Goal: Task Accomplishment & Management: Manage account settings

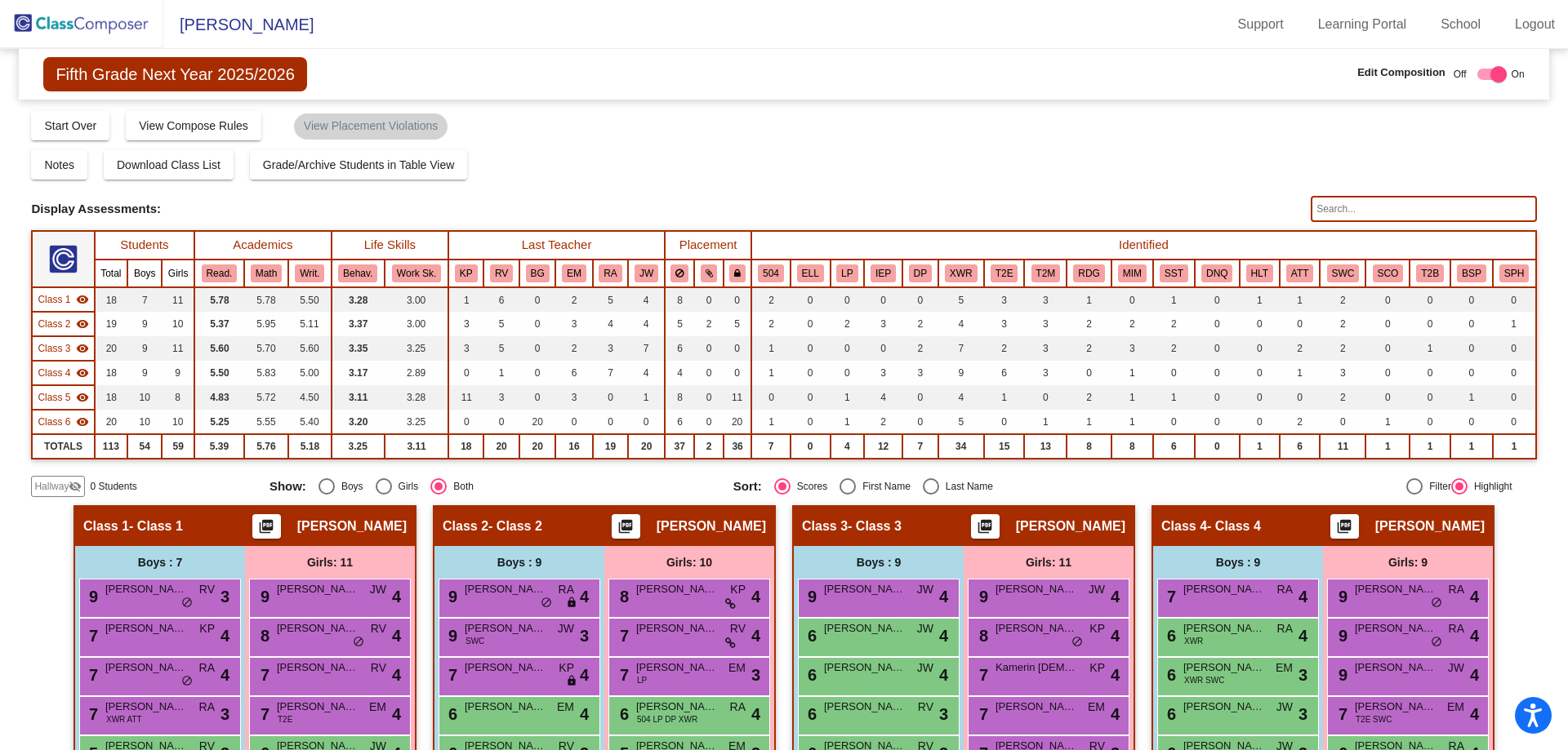
scroll to position [206, 0]
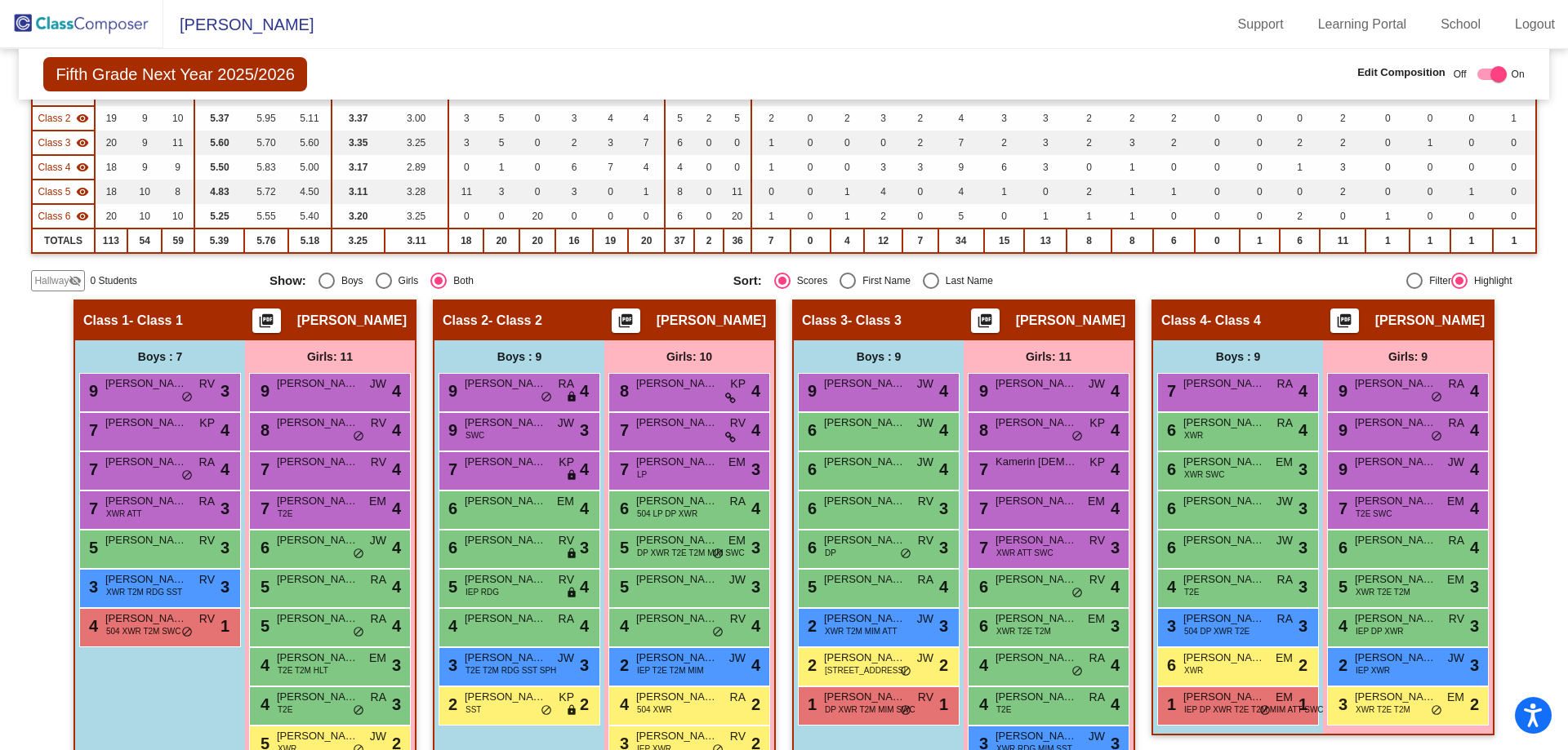
click at [122, 29] on img at bounding box center [81, 24] width 163 height 48
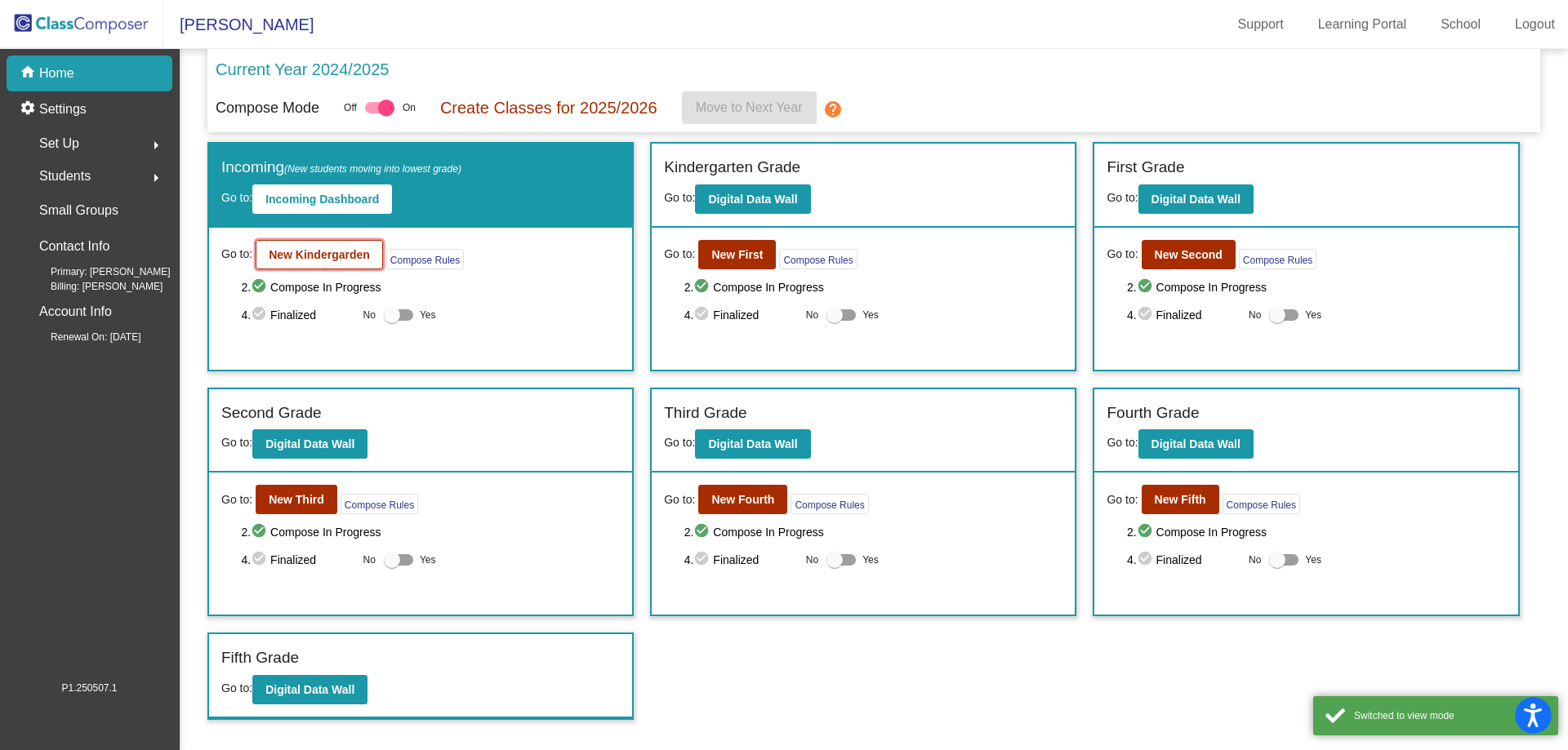
click at [321, 254] on b "New Kindergarden" at bounding box center [319, 254] width 101 height 13
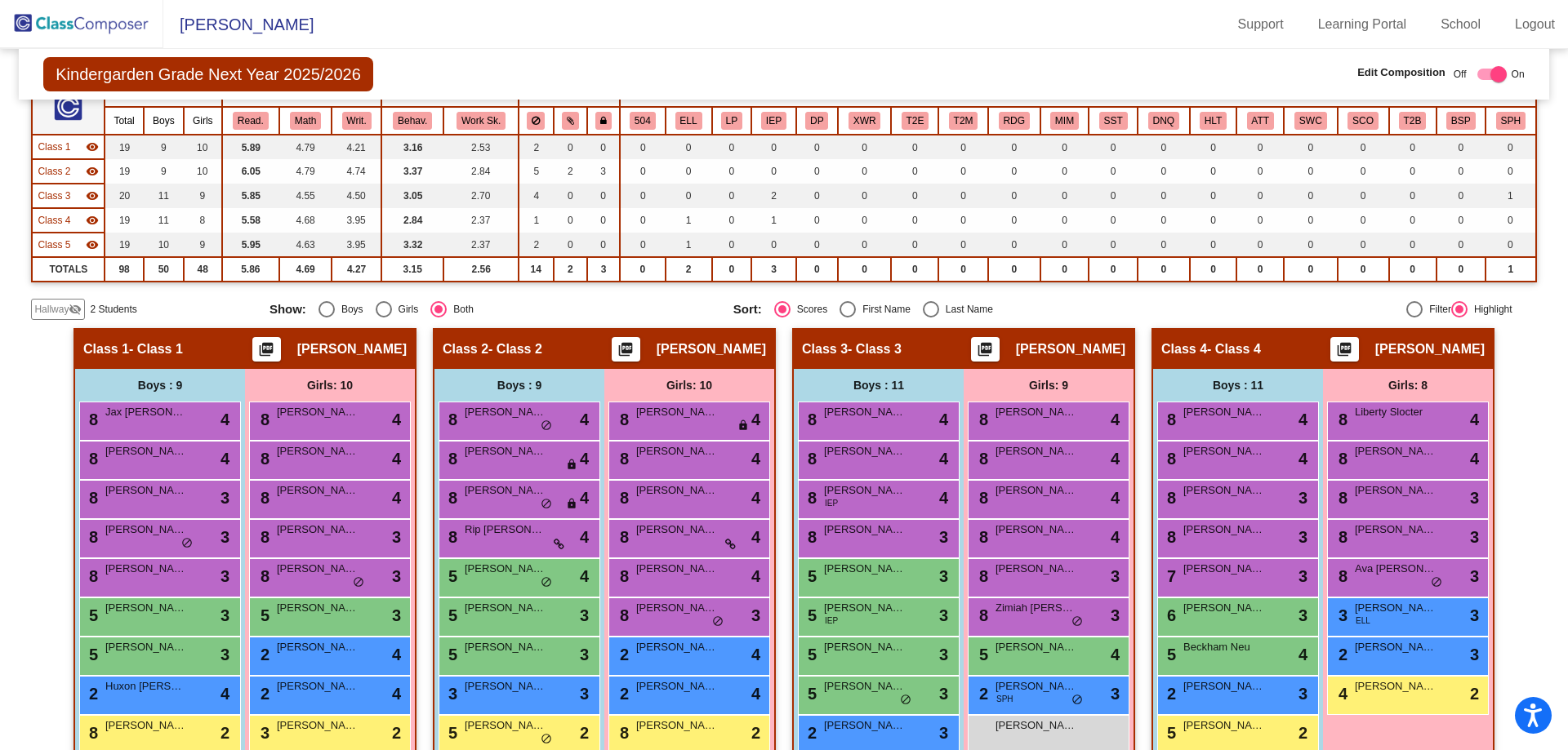
scroll to position [408, 0]
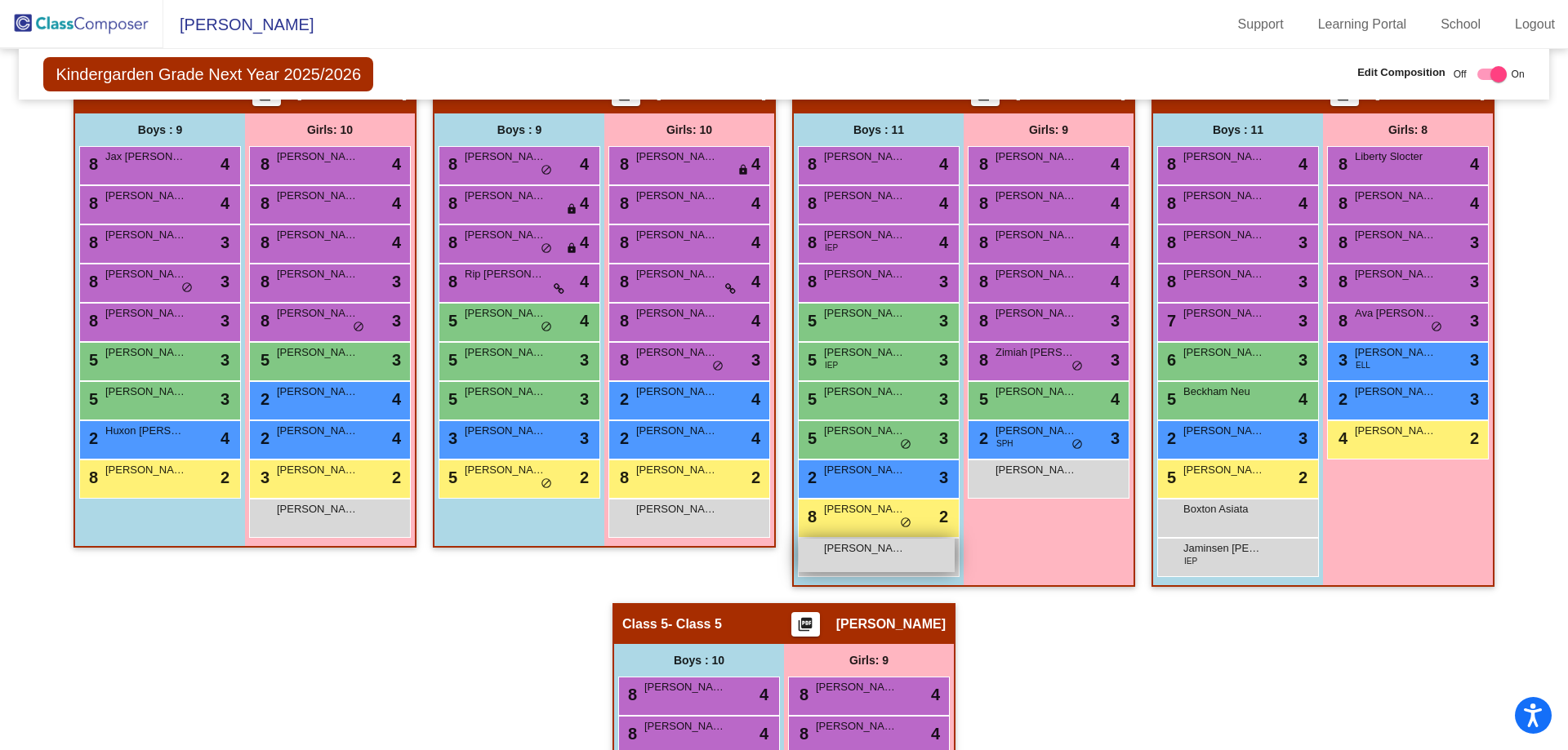
click at [872, 559] on div "[PERSON_NAME] lock do_not_disturb_alt" at bounding box center [877, 555] width 156 height 34
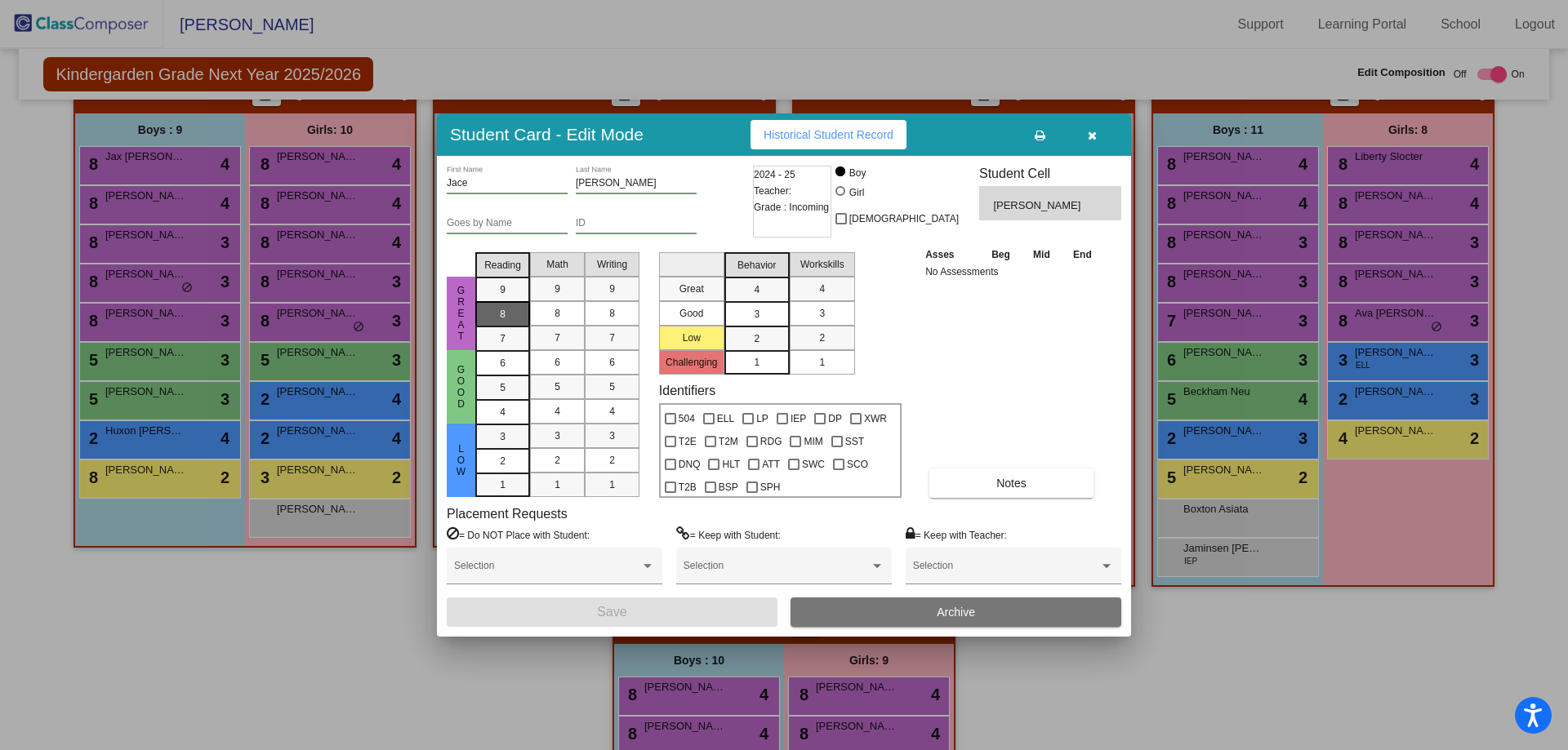
click at [508, 302] on div "8" at bounding box center [502, 290] width 32 height 25
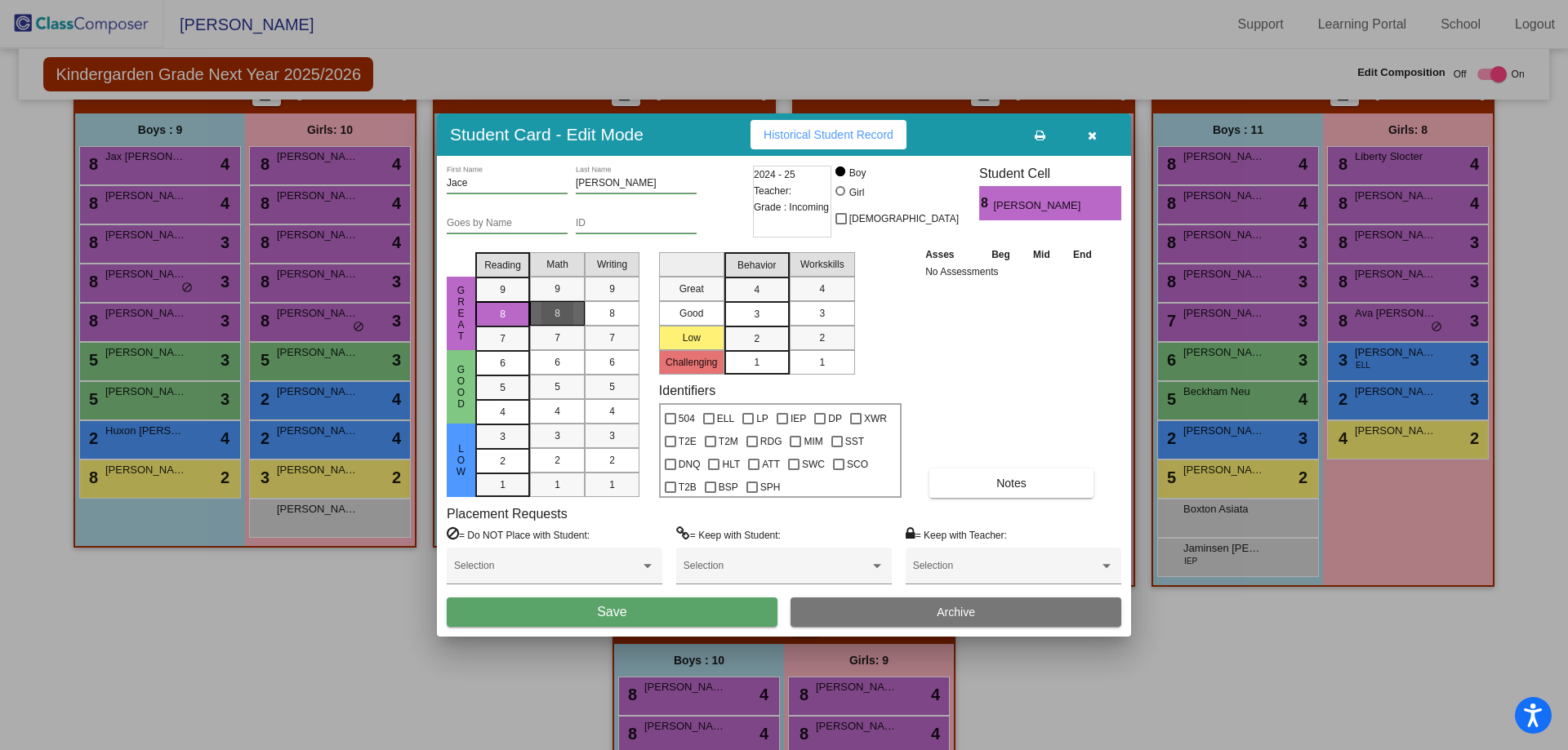
click at [561, 316] on div "8" at bounding box center [558, 313] width 32 height 25
click at [761, 302] on div "3" at bounding box center [756, 290] width 32 height 25
click at [698, 603] on button "Save" at bounding box center [612, 613] width 331 height 30
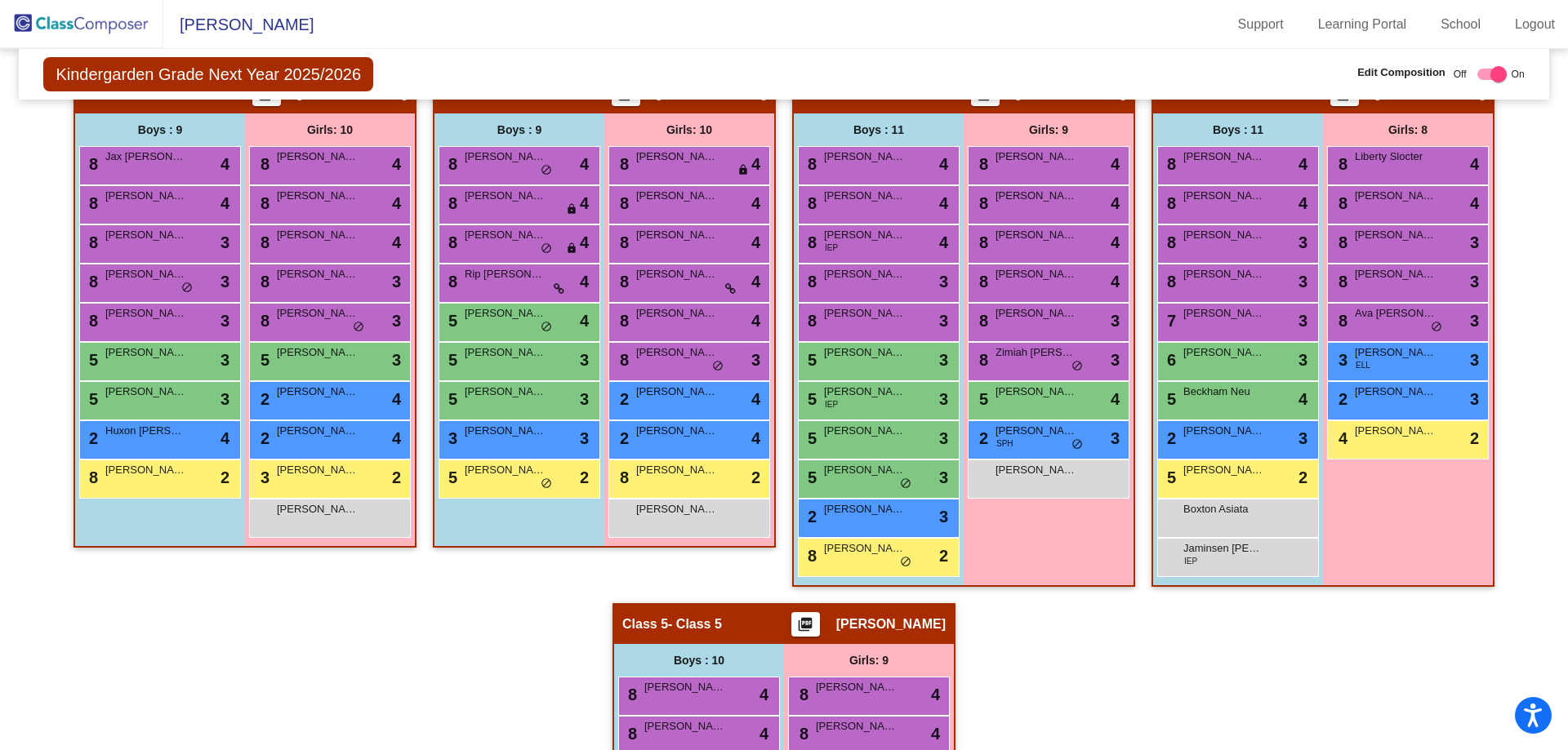
click at [111, 26] on img at bounding box center [81, 24] width 163 height 48
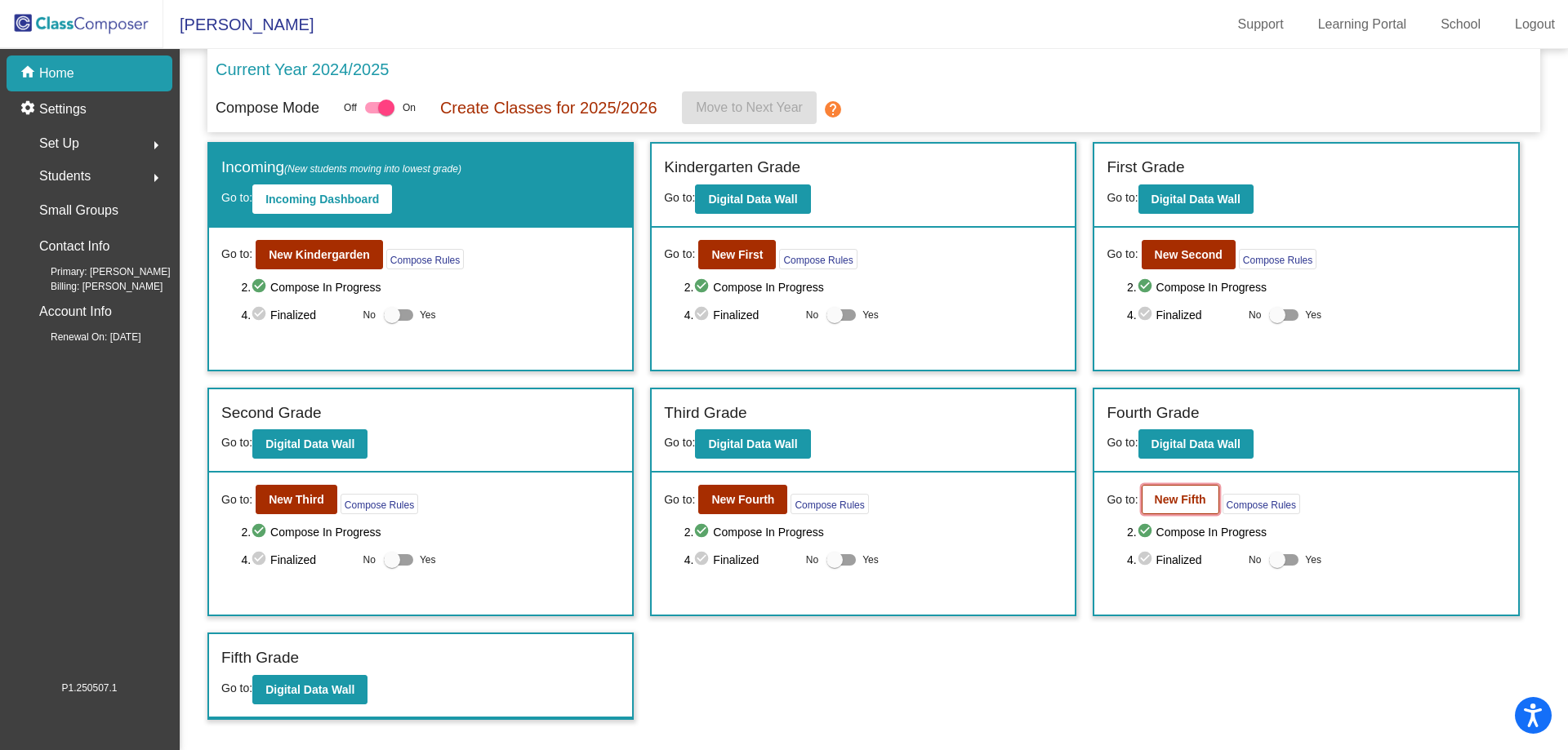
click at [1195, 508] on button "New Fifth" at bounding box center [1180, 500] width 77 height 30
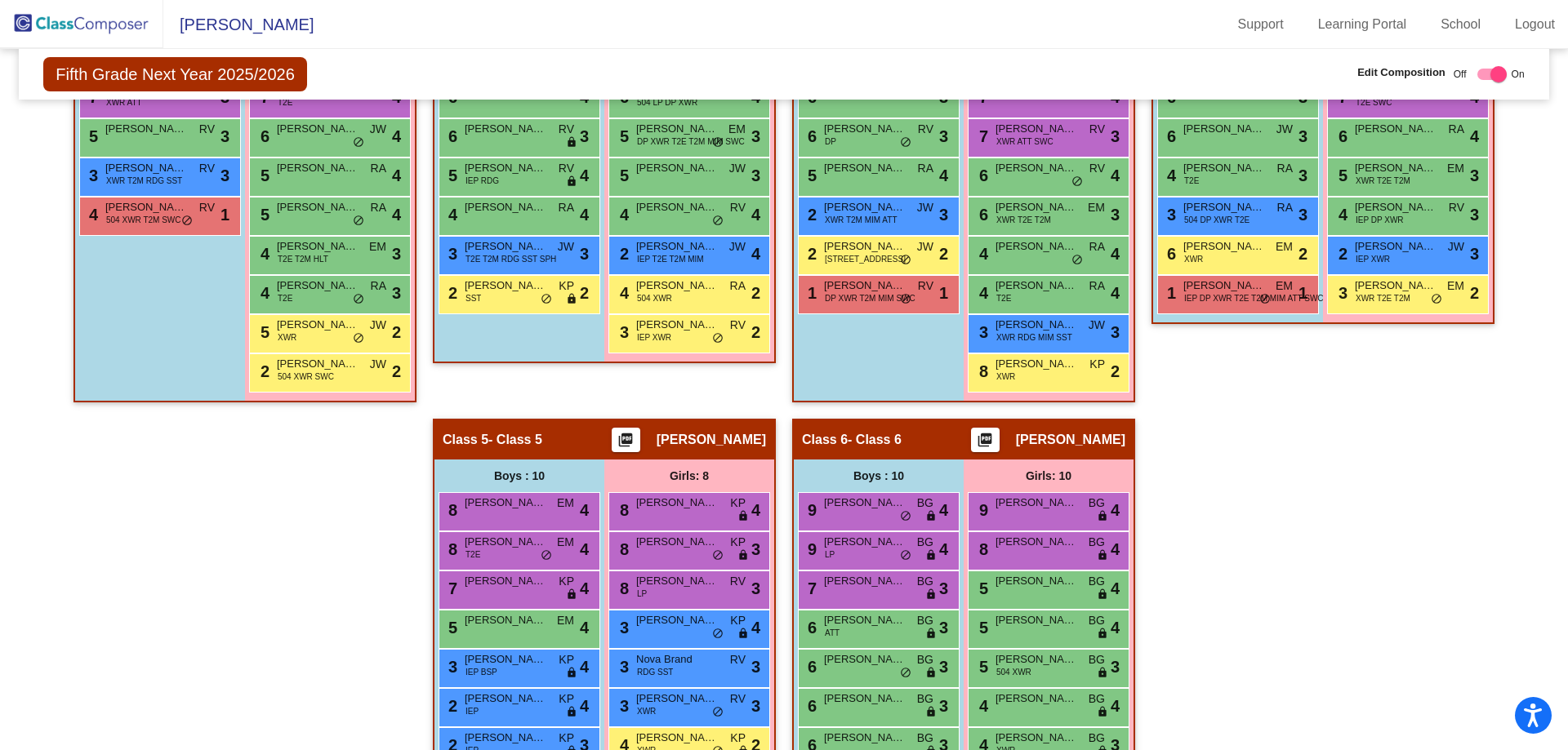
scroll to position [778, 0]
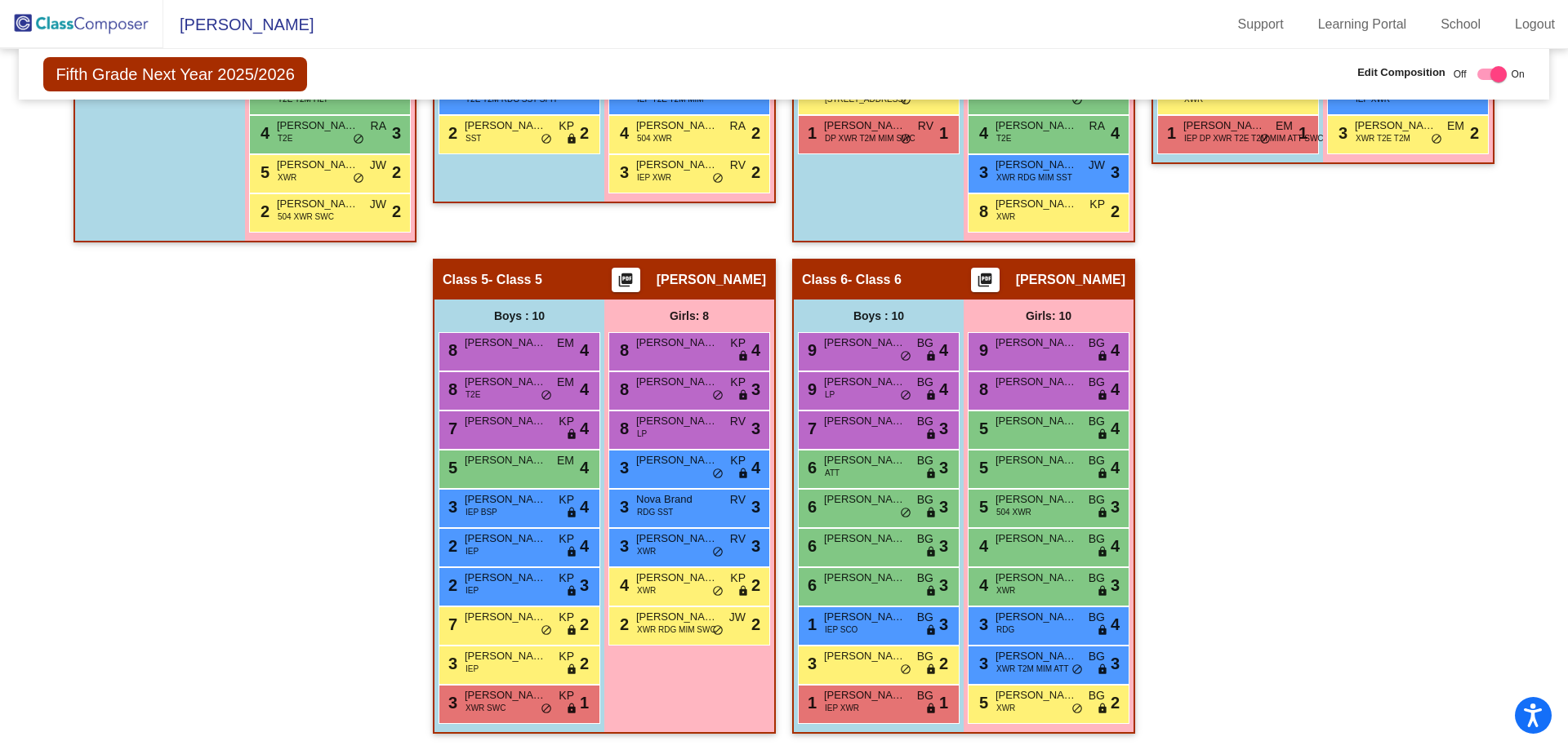
click at [131, 26] on img at bounding box center [81, 24] width 163 height 48
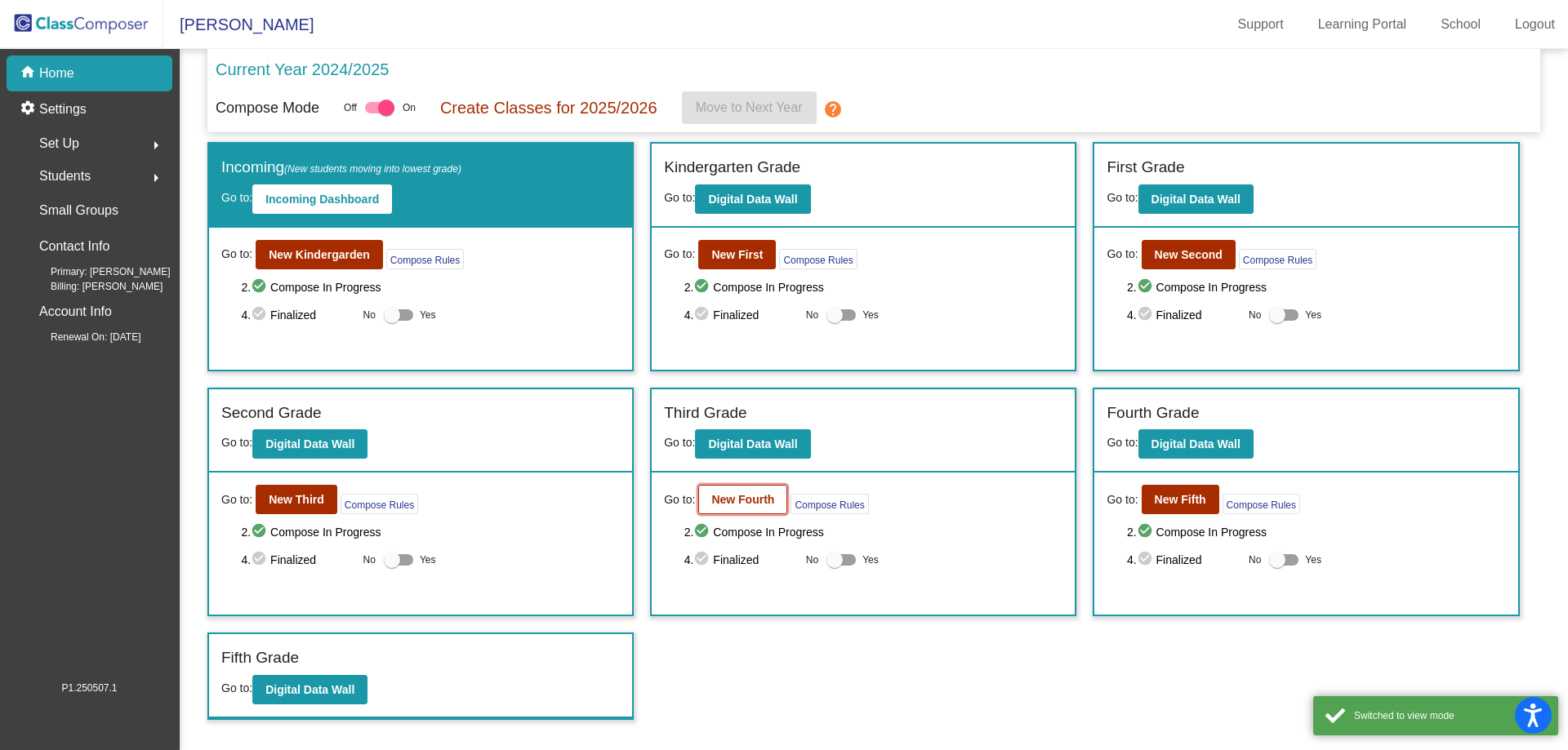
click at [732, 494] on b "New Fourth" at bounding box center [743, 499] width 63 height 13
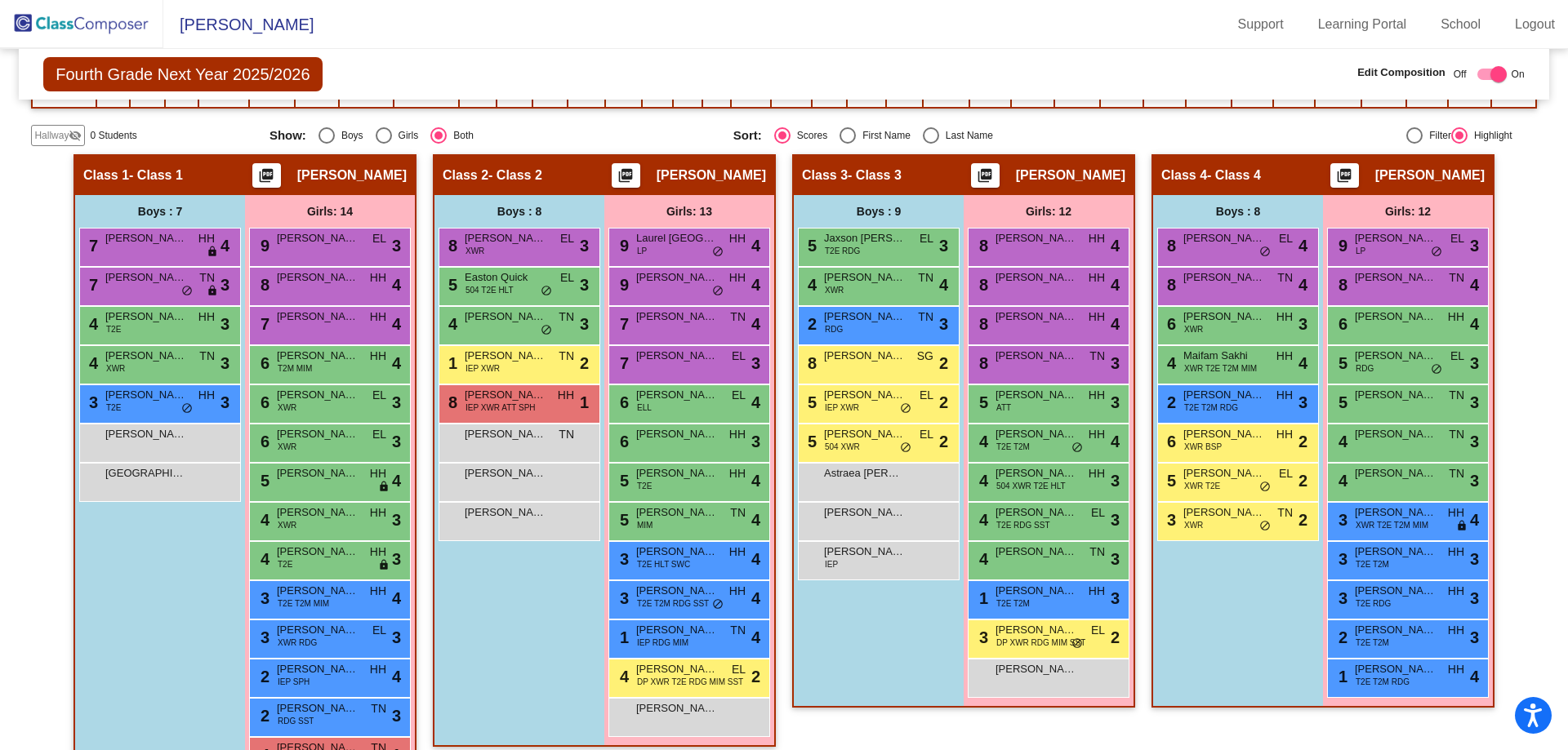
scroll to position [408, 0]
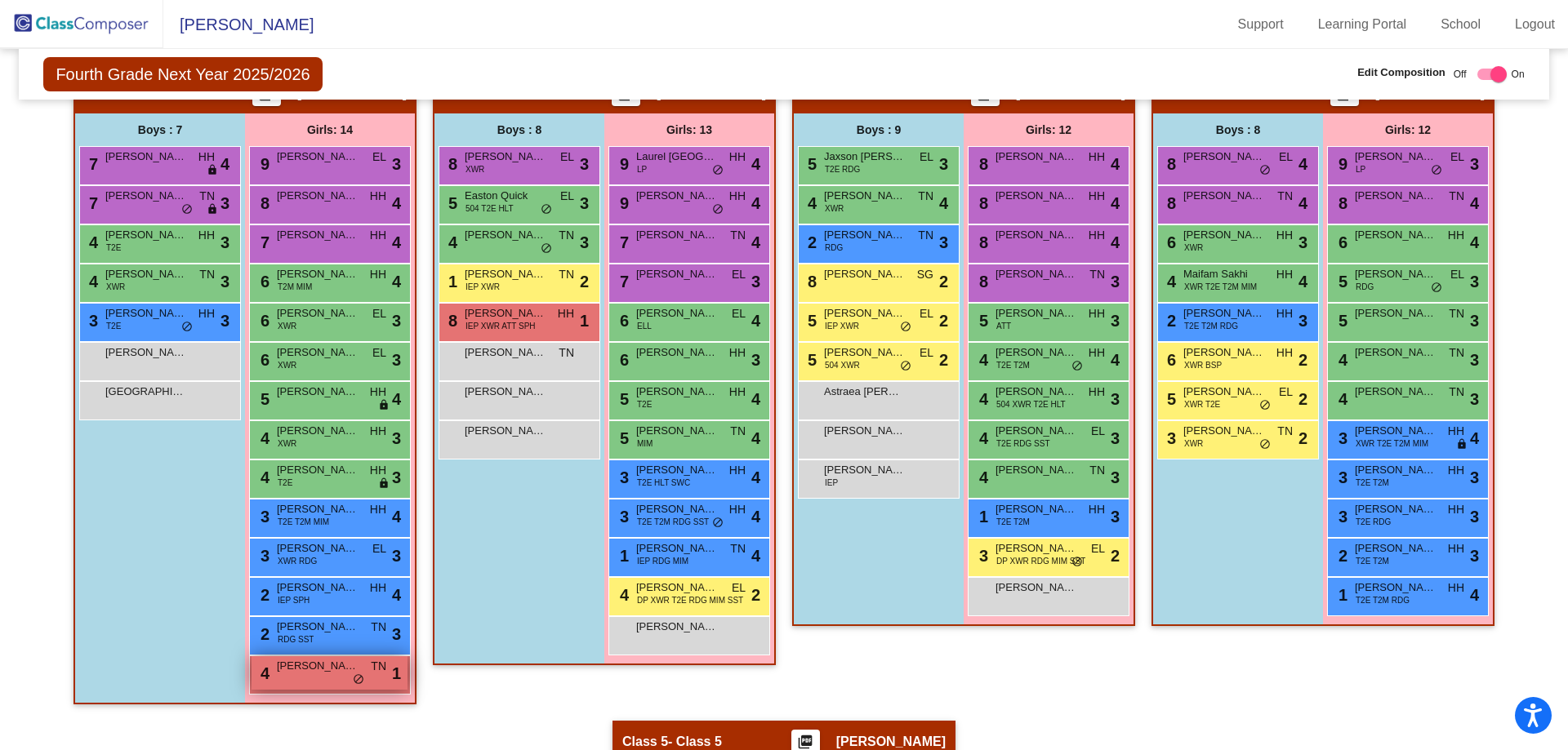
click at [272, 669] on div "4 [PERSON_NAME] TN lock do_not_disturb_alt 1" at bounding box center [329, 673] width 156 height 34
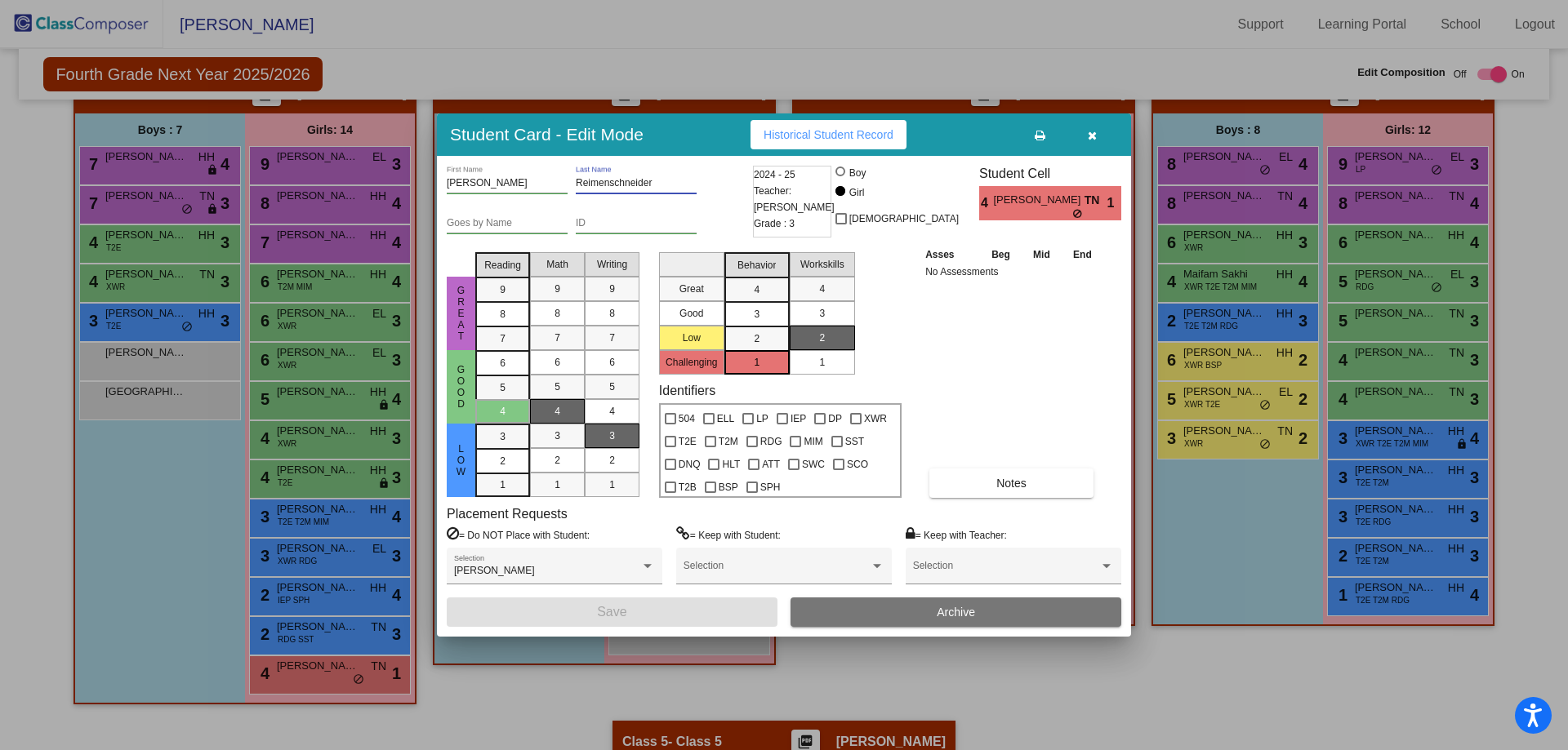
click at [591, 181] on input "Reimenschneider" at bounding box center [637, 184] width 121 height 12
type input "[PERSON_NAME]"
click at [643, 613] on button "Save" at bounding box center [612, 613] width 331 height 30
